Goal: Contribute content: Add original content to the website for others to see

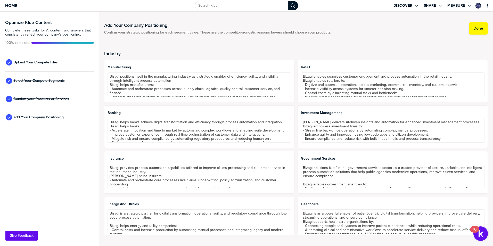
click at [45, 60] on span "Upload Your Compete Files" at bounding box center [35, 62] width 44 height 4
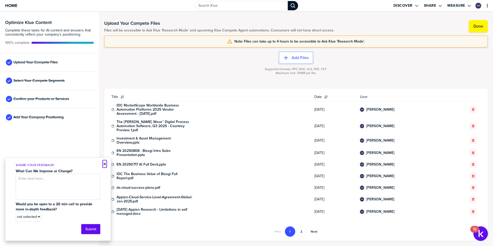
click at [104, 163] on button "×" at bounding box center [105, 164] width 4 height 6
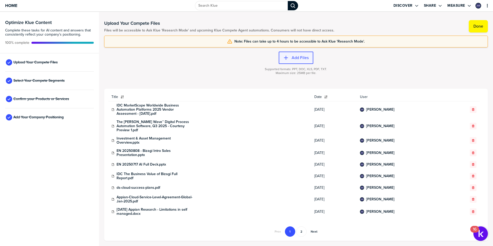
click at [303, 62] on button "Add Files" at bounding box center [296, 58] width 35 height 12
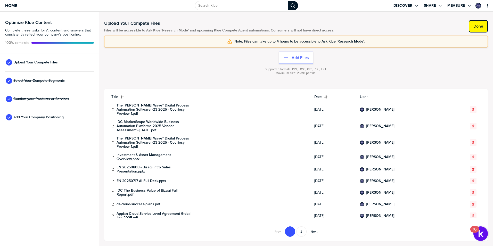
click at [478, 29] on label "Done" at bounding box center [479, 26] width 10 height 5
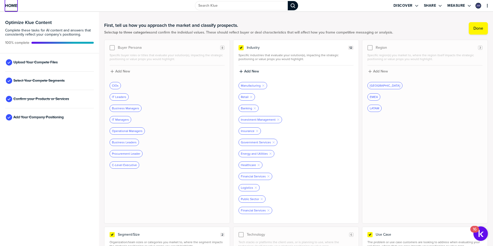
click at [15, 4] on span "Home" at bounding box center [11, 5] width 12 height 4
